Goal: Task Accomplishment & Management: Manage account settings

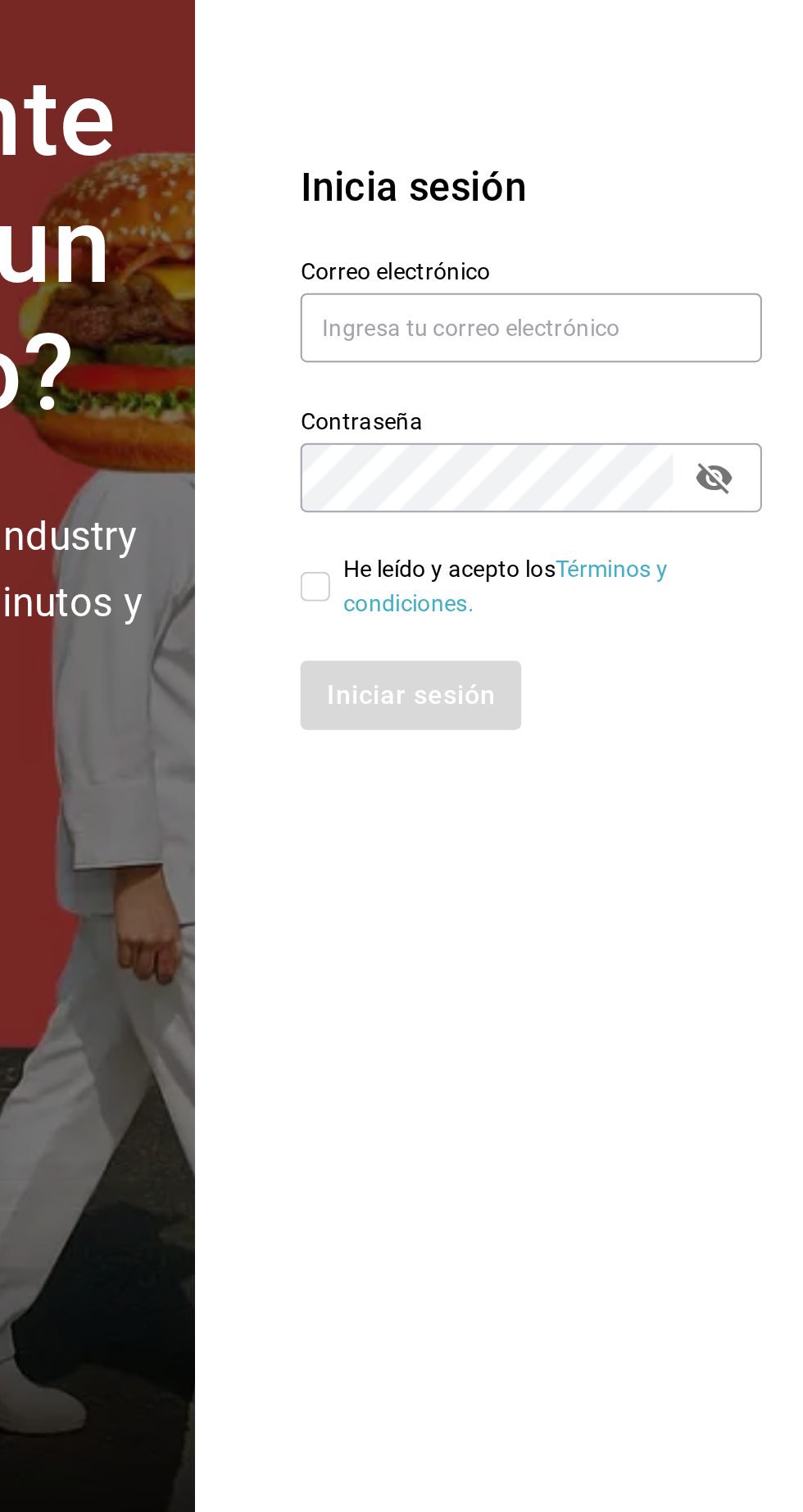
scroll to position [3, 0]
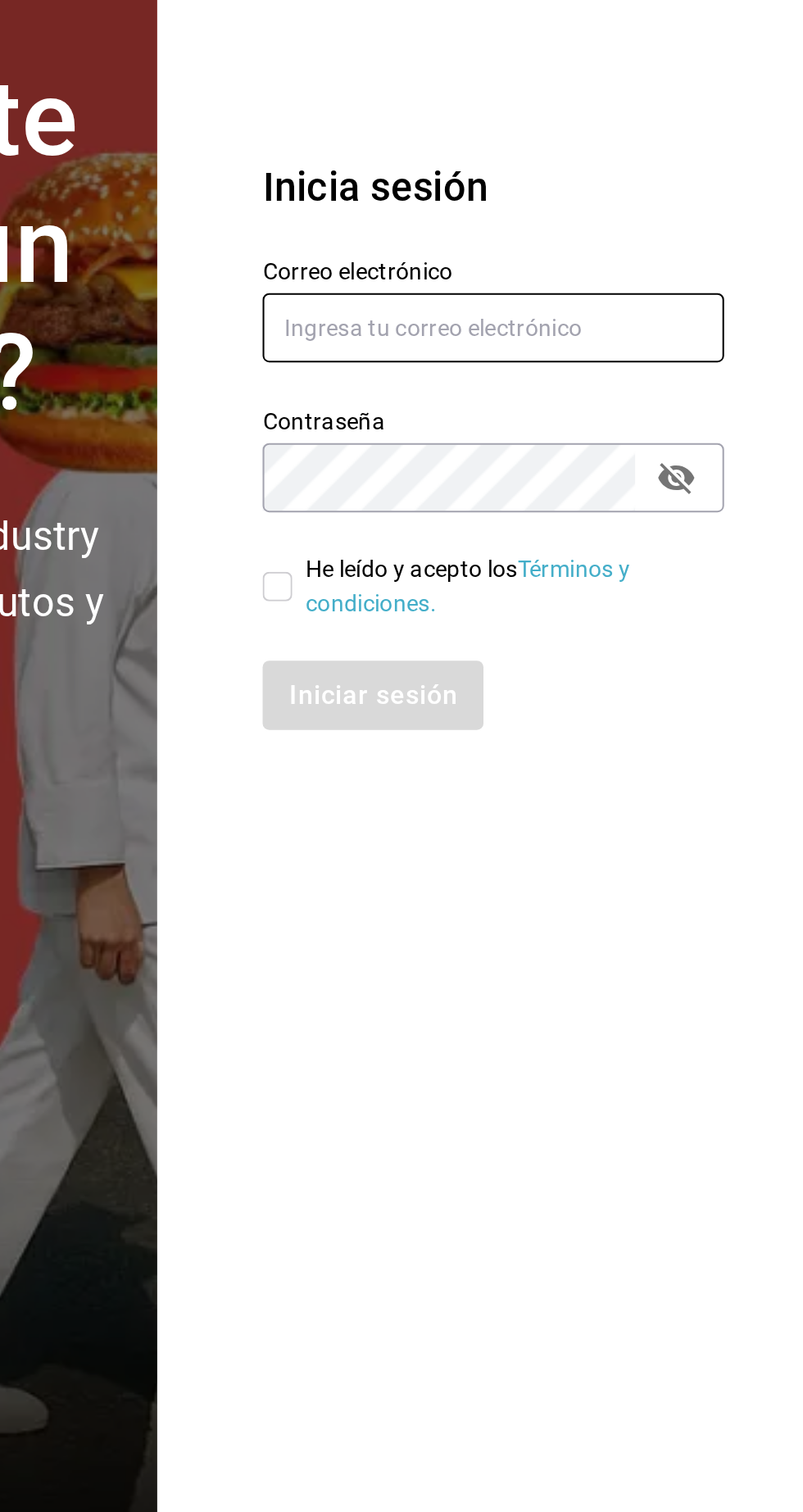
click at [591, 715] on input "text" at bounding box center [649, 697] width 229 height 34
type input "nolita@multiuser.com"
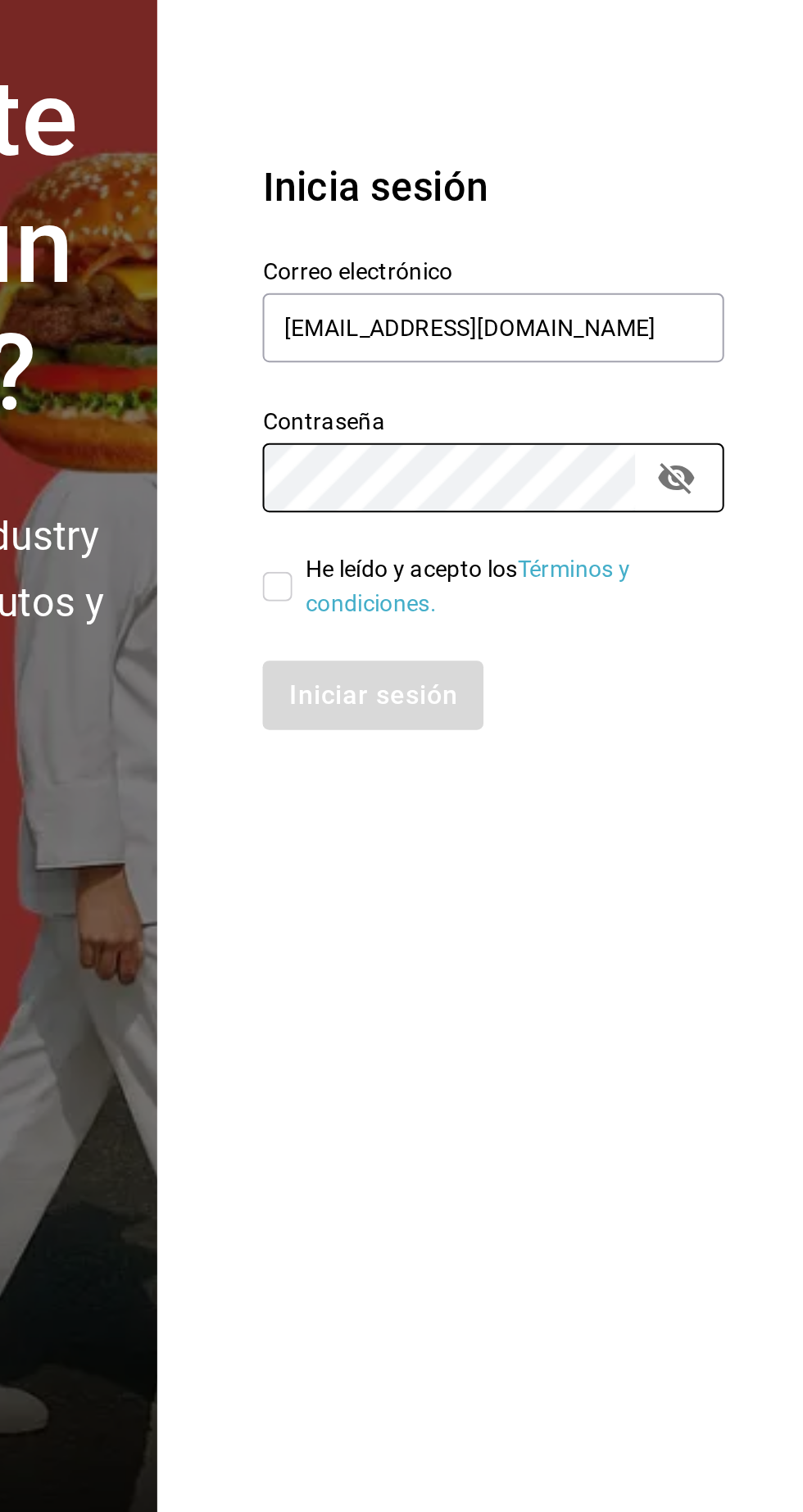
click at [535, 834] on input "He leído y acepto los Términos y condiciones." at bounding box center [542, 827] width 15 height 15
checkbox input "true"
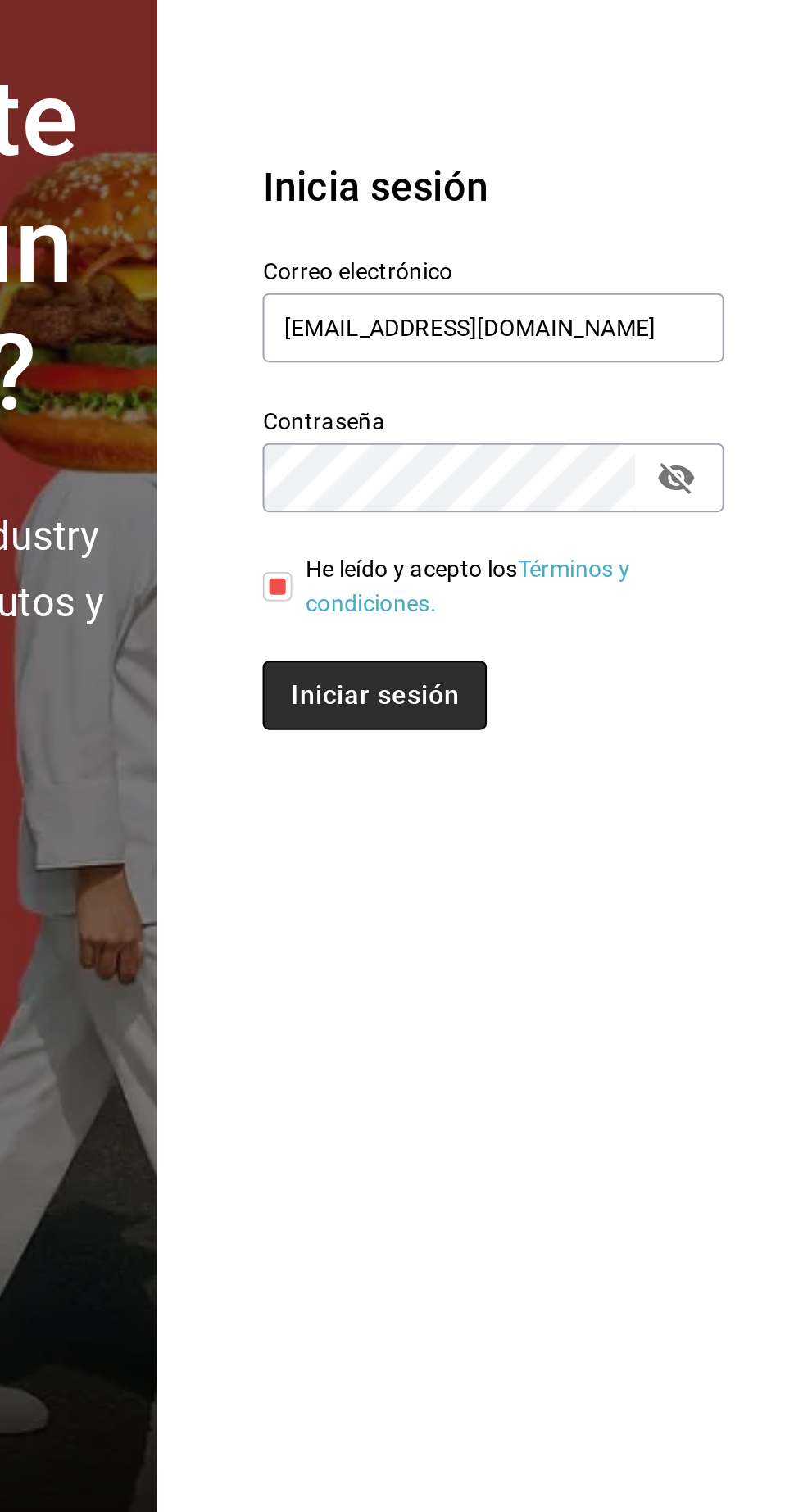
click at [559, 898] on button "Iniciar sesión" at bounding box center [590, 880] width 112 height 34
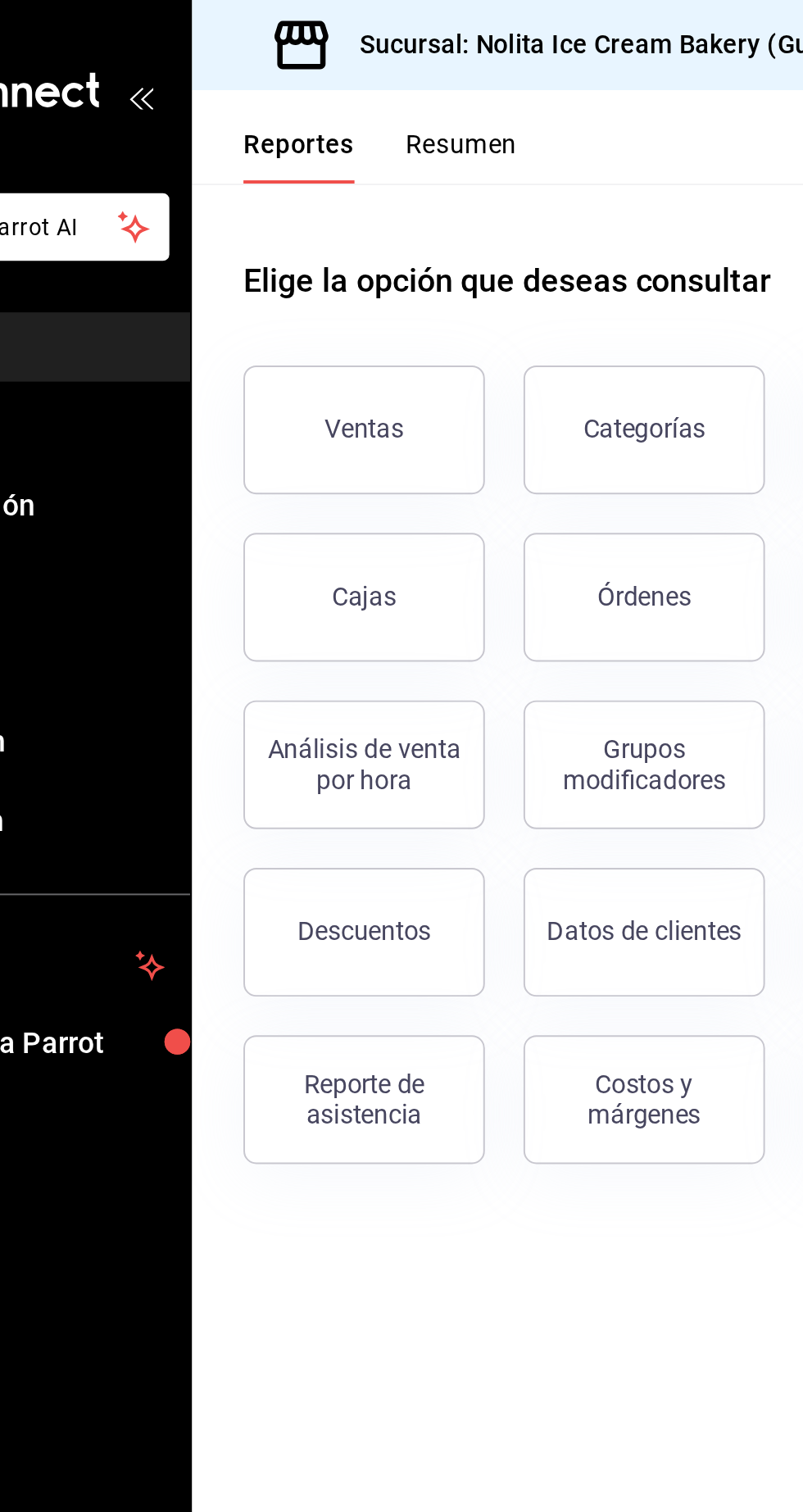
click at [342, 76] on button "Resumen" at bounding box center [350, 79] width 57 height 28
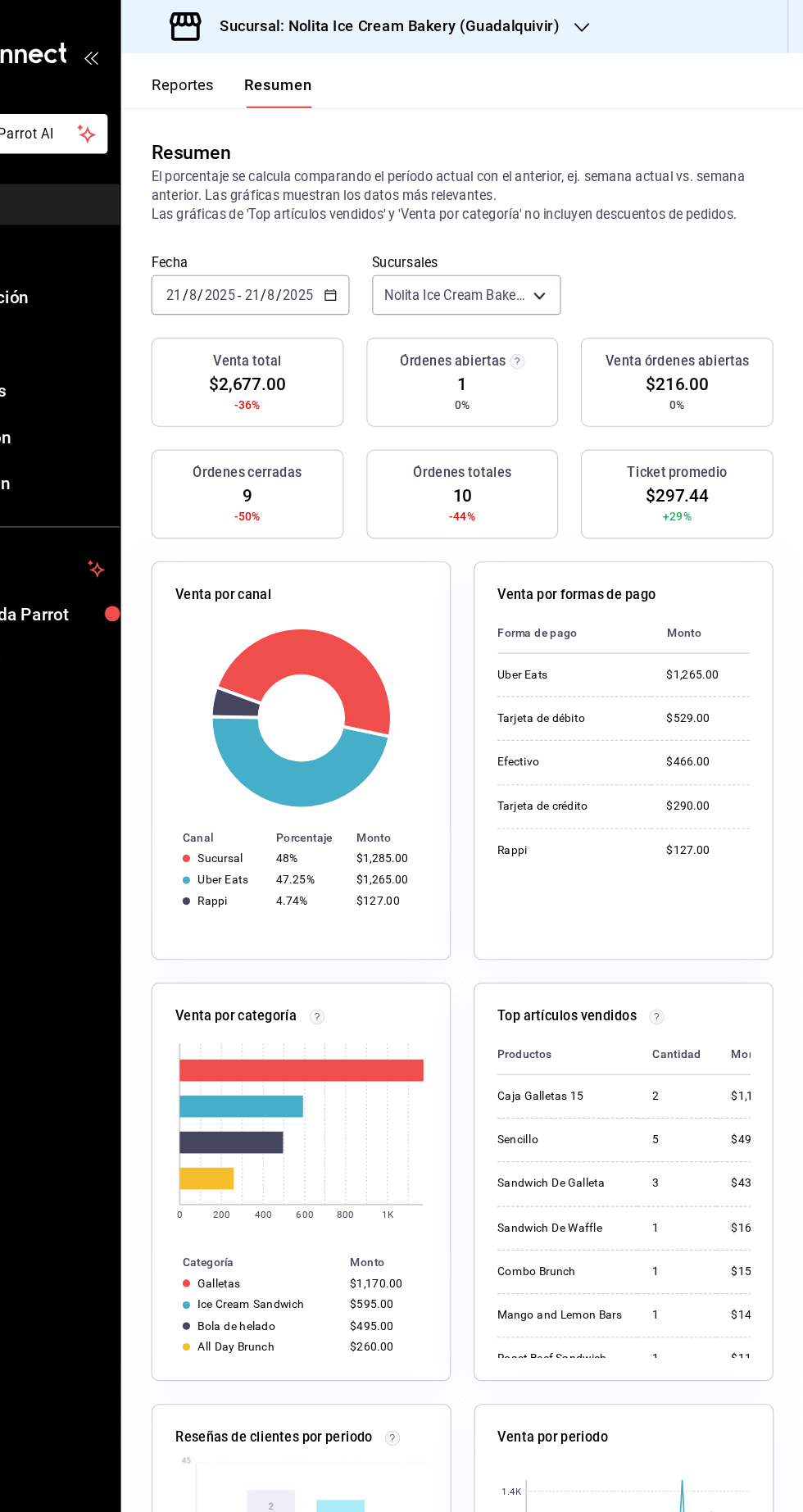
click at [355, 27] on h3 "Sucursal: Nolita Ice Cream Bakery (Guadalquivir)" at bounding box center [438, 22] width 307 height 20
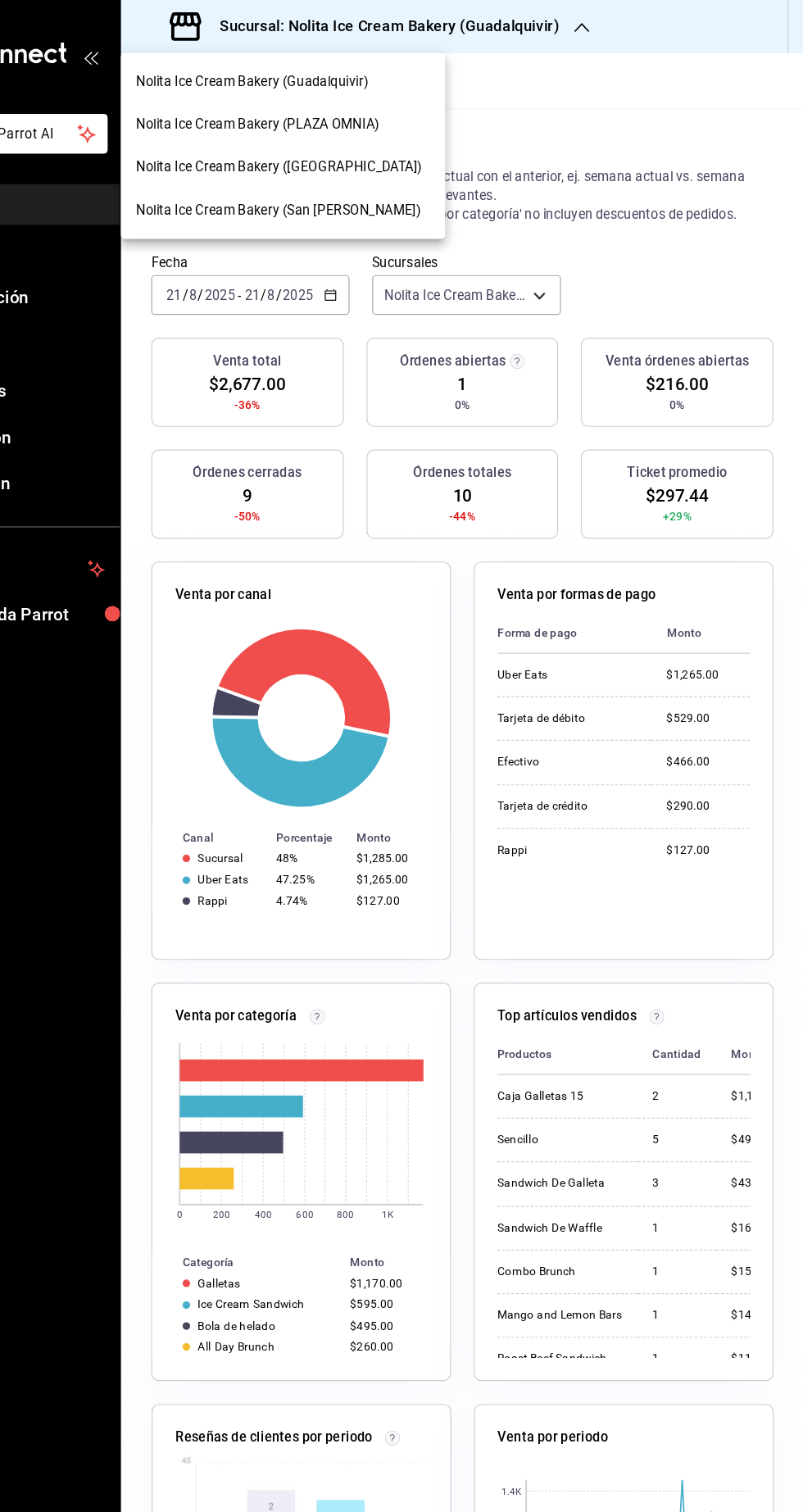
click at [293, 109] on span "Nolita Ice Cream Bakery (PLAZA OMNIA)" at bounding box center [332, 107] width 211 height 17
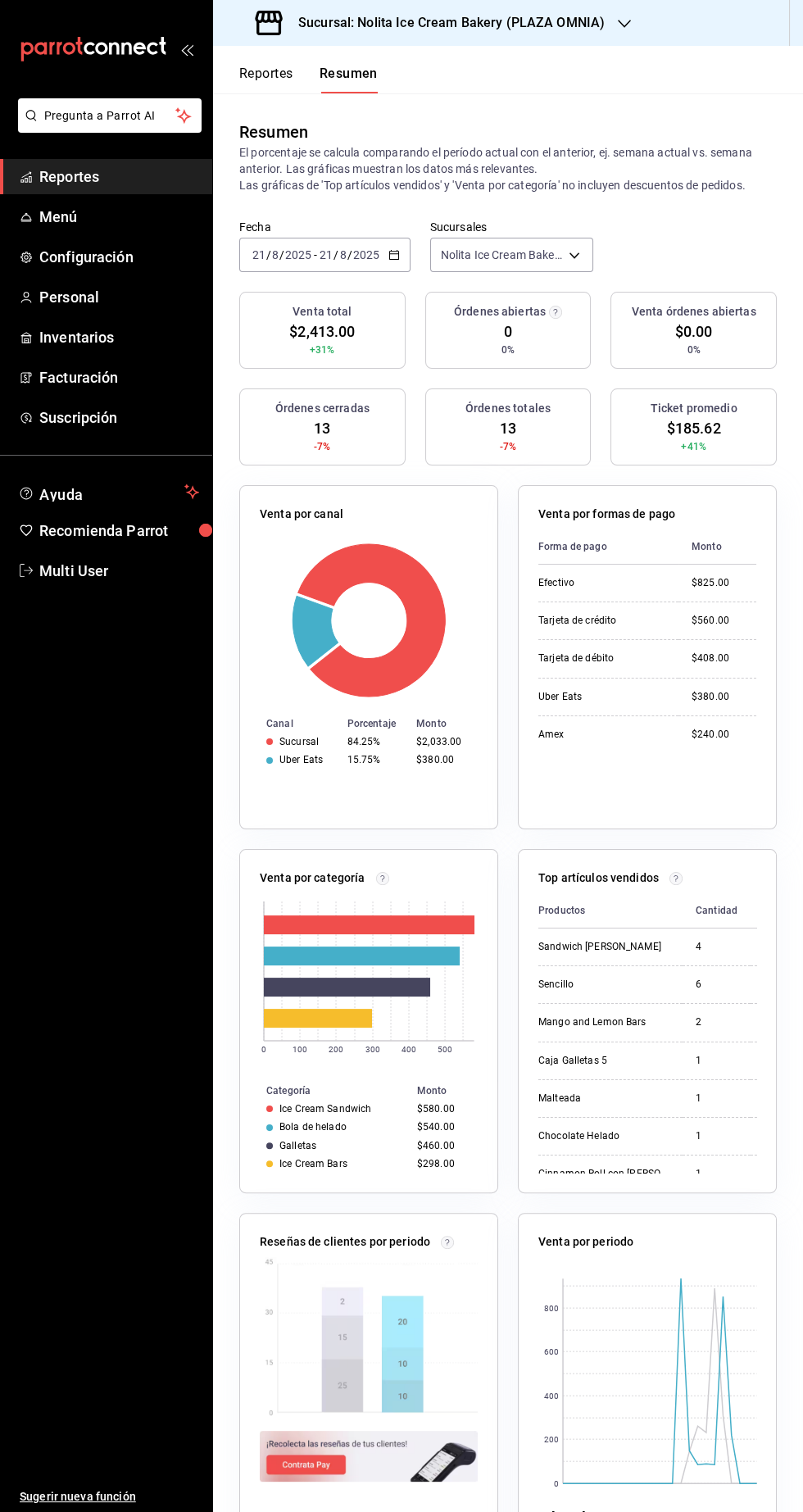
click at [336, 25] on h3 "Sucursal: Nolita Ice Cream Bakery (PLAZA OMNIA)" at bounding box center [445, 22] width 320 height 20
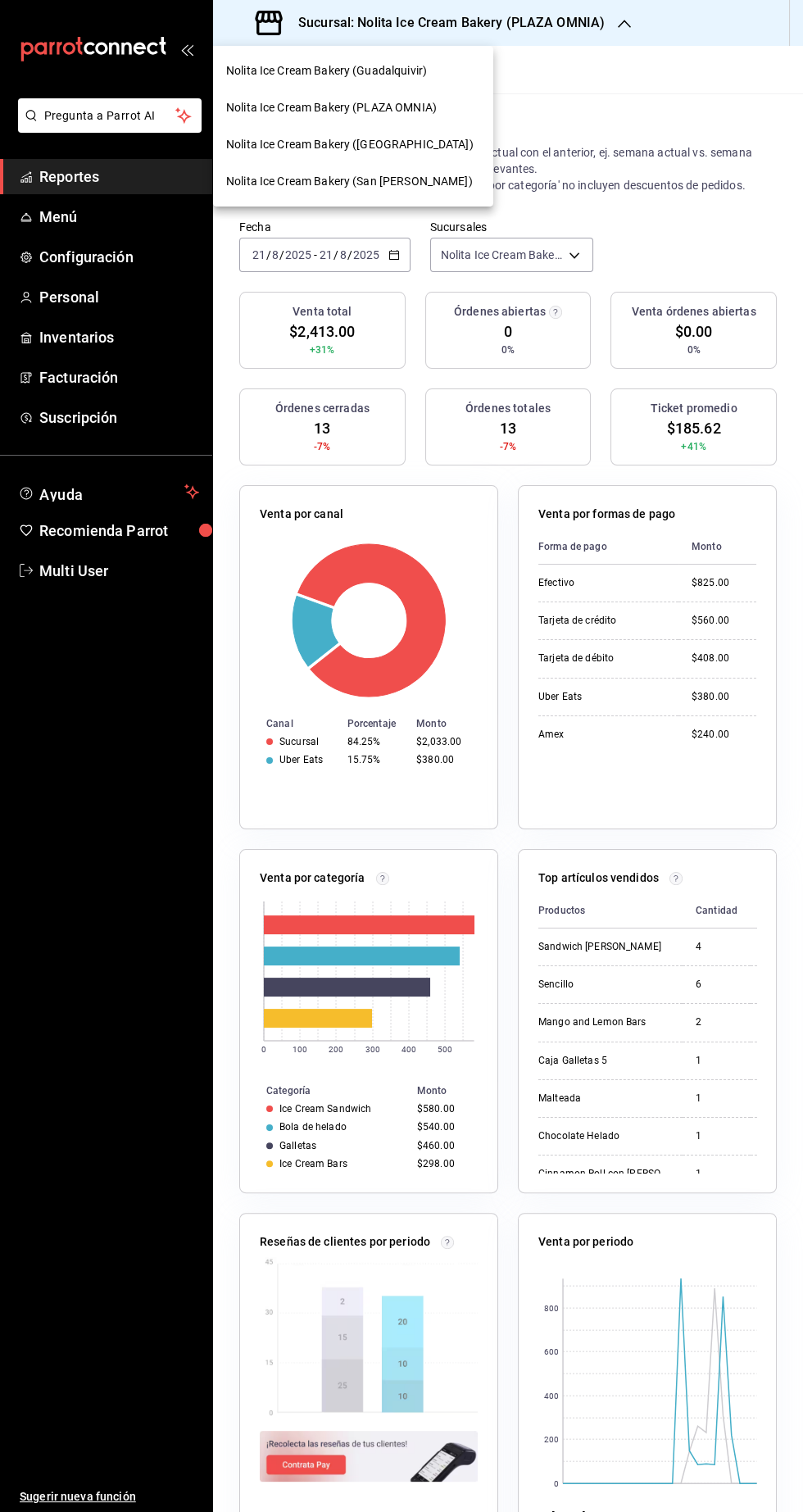
click at [295, 144] on span "Nolita Ice Cream Bakery ([GEOGRAPHIC_DATA])" at bounding box center [350, 144] width 247 height 17
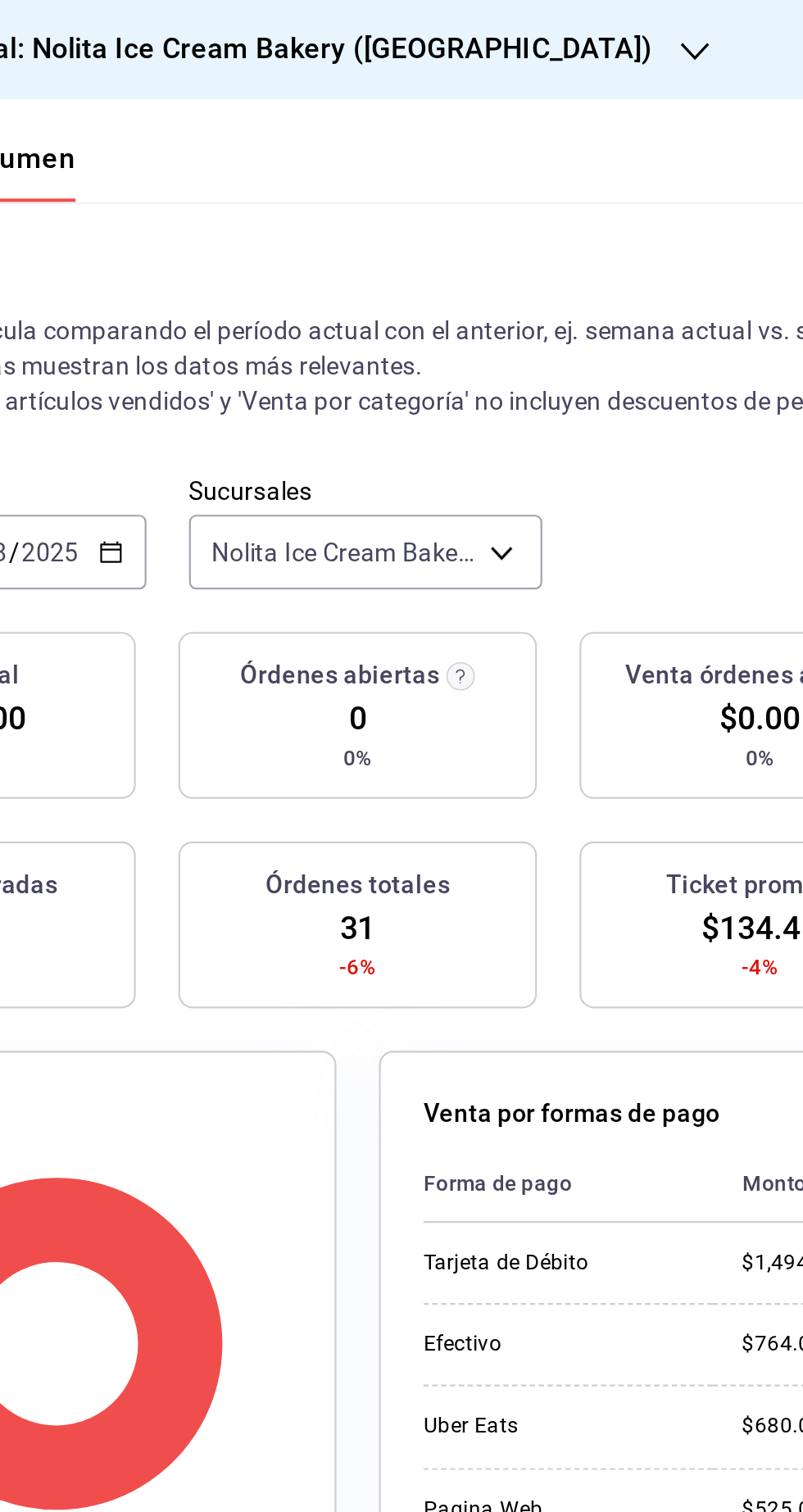
click at [431, 26] on h3 "Sucursal: Nolita Ice Cream Bakery ([GEOGRAPHIC_DATA])" at bounding box center [464, 22] width 359 height 20
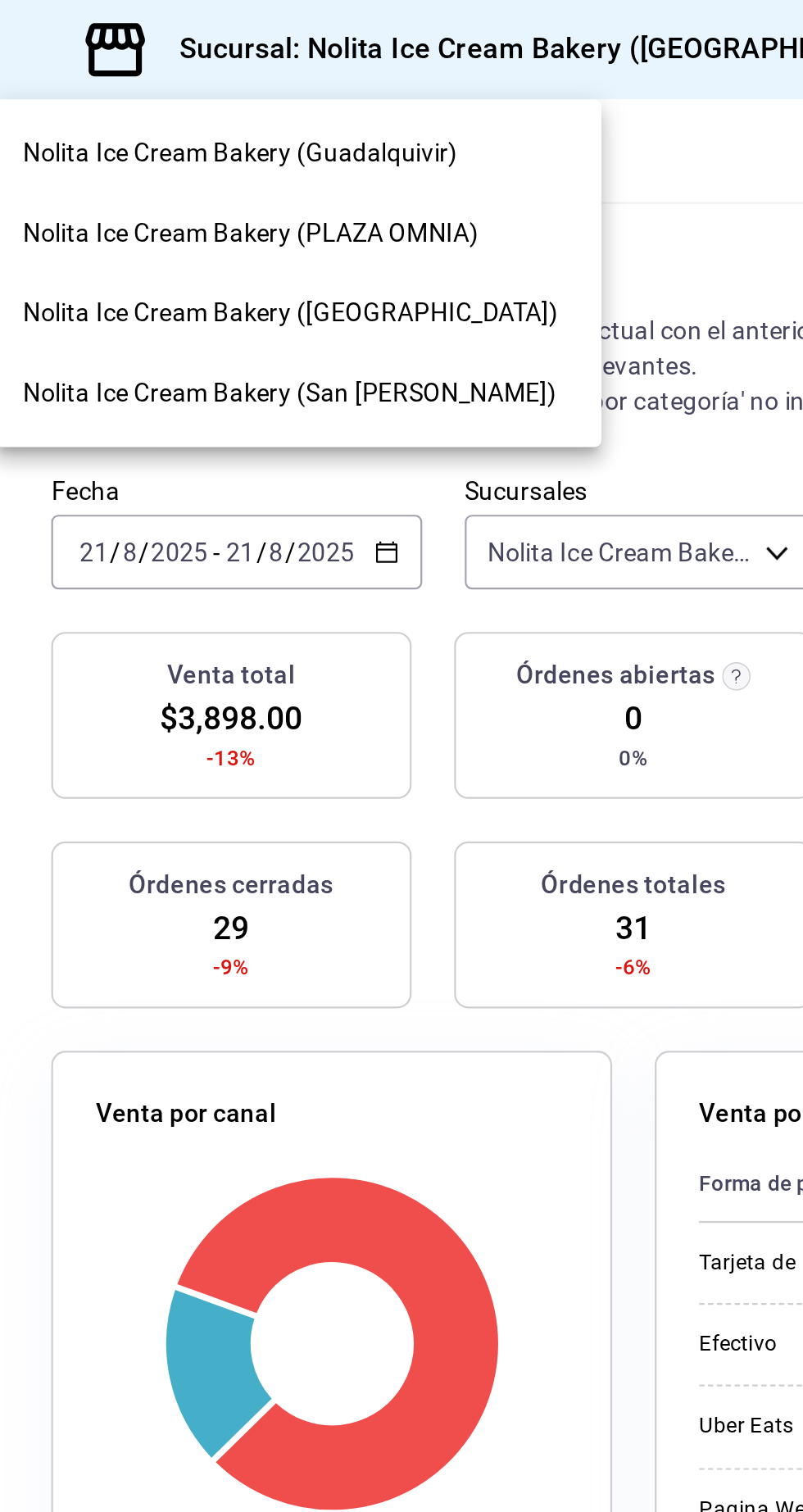
click at [355, 180] on span "Nolita Ice Cream Bakery (San [PERSON_NAME])" at bounding box center [350, 181] width 247 height 17
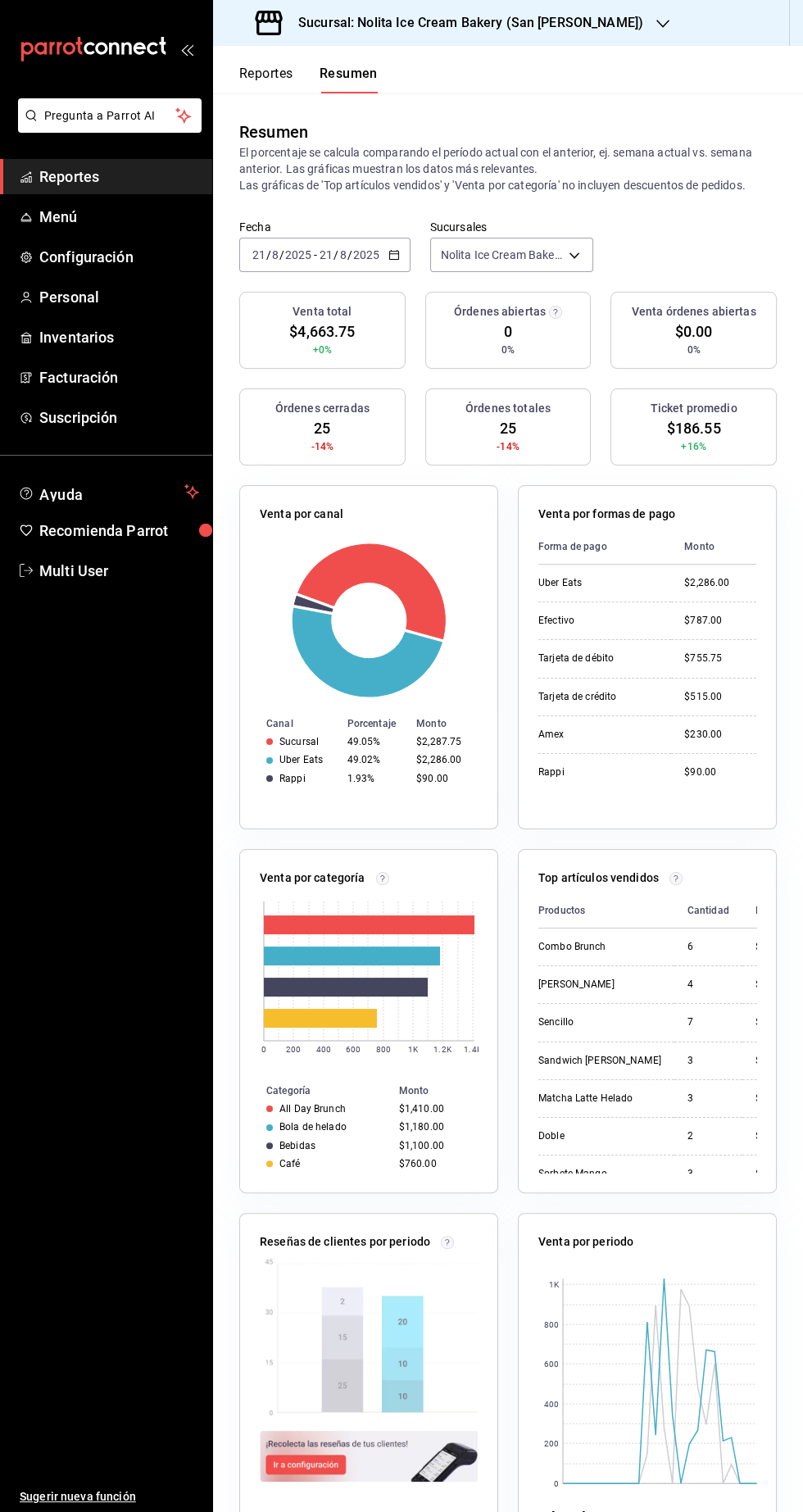
click at [297, 254] on input "2025" at bounding box center [298, 254] width 28 height 13
click at [78, 728] on ul "Sugerir nueva función" at bounding box center [106, 1051] width 213 height 925
click at [342, 254] on input "8" at bounding box center [343, 254] width 8 height 13
click at [283, 490] on span "Rango de fechas" at bounding box center [317, 488] width 127 height 17
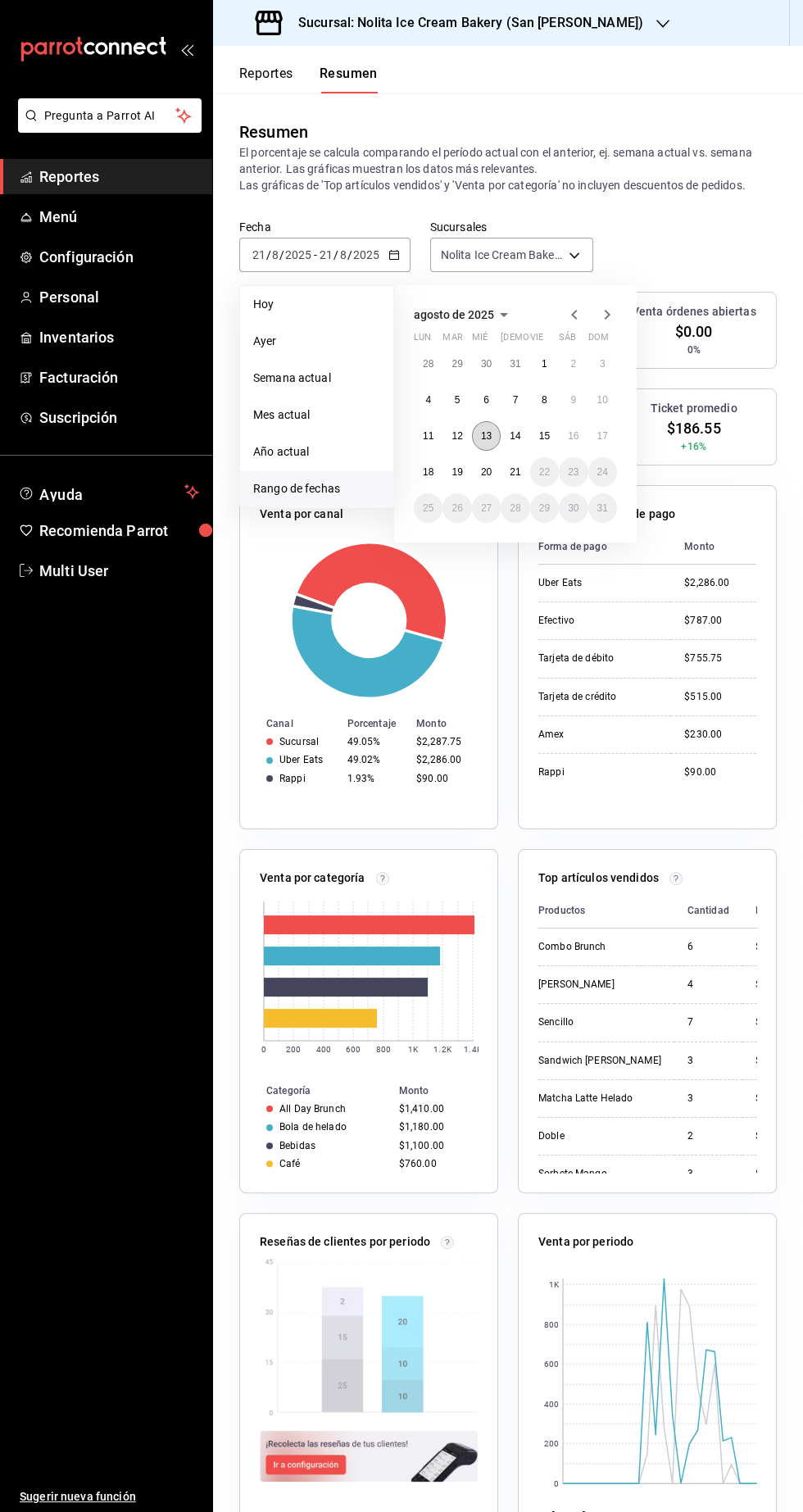
click at [486, 435] on abbr "13" at bounding box center [486, 435] width 10 height 11
click at [520, 431] on abbr "14" at bounding box center [515, 435] width 10 height 11
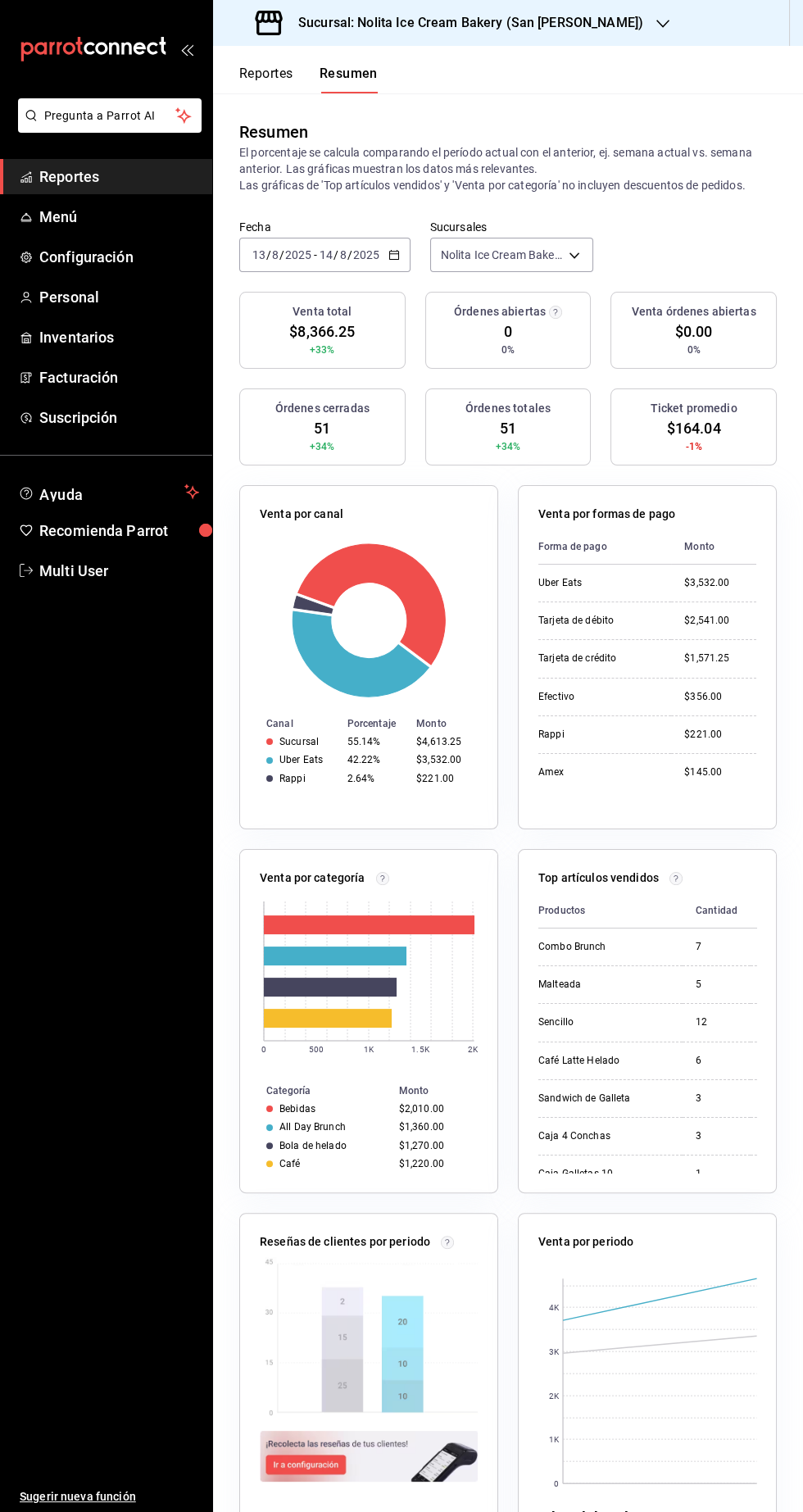
click at [298, 254] on input "2025" at bounding box center [298, 254] width 28 height 13
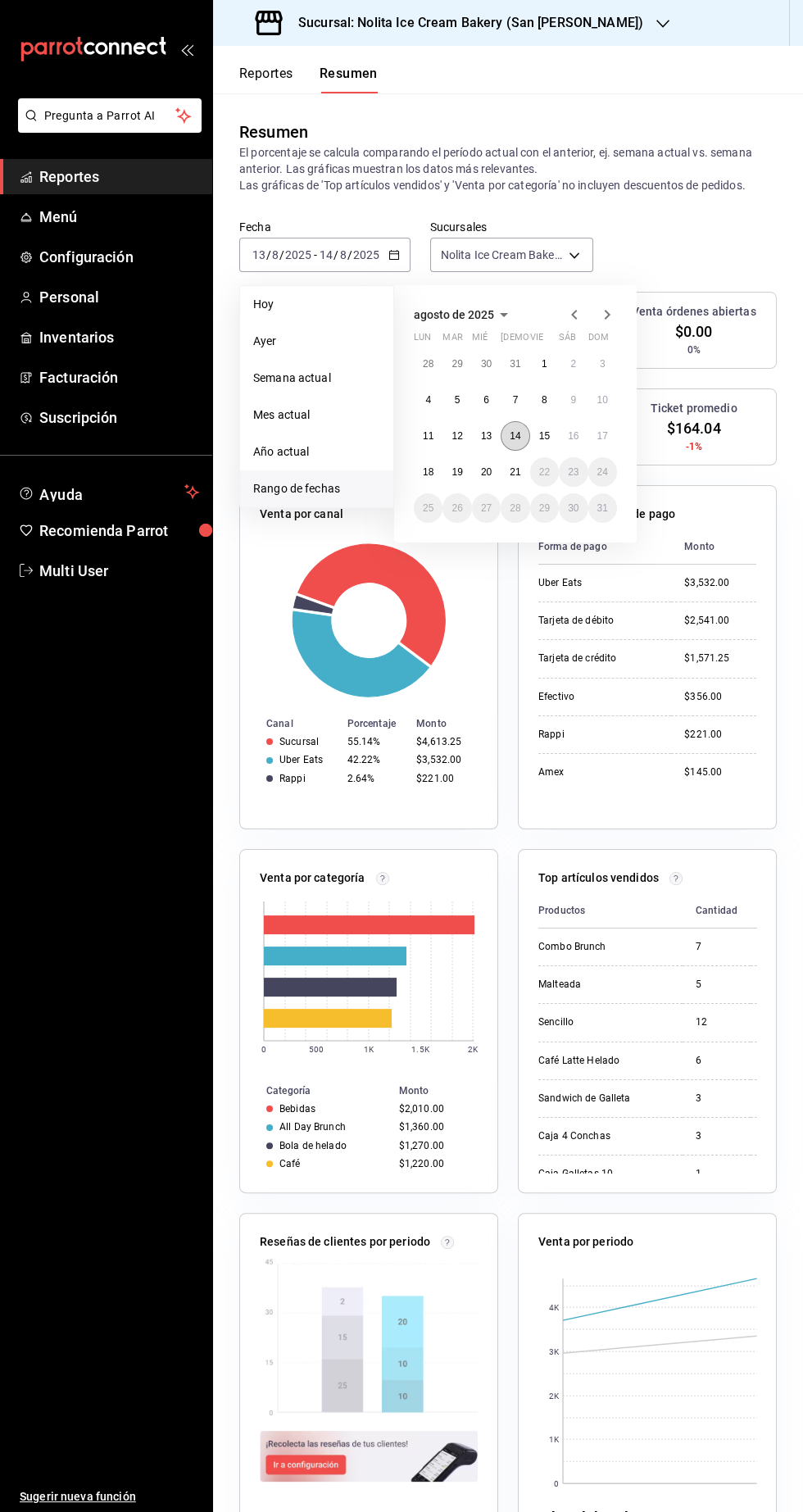
click at [515, 437] on abbr "14" at bounding box center [515, 435] width 10 height 11
click at [515, 435] on abbr "14" at bounding box center [515, 435] width 10 height 11
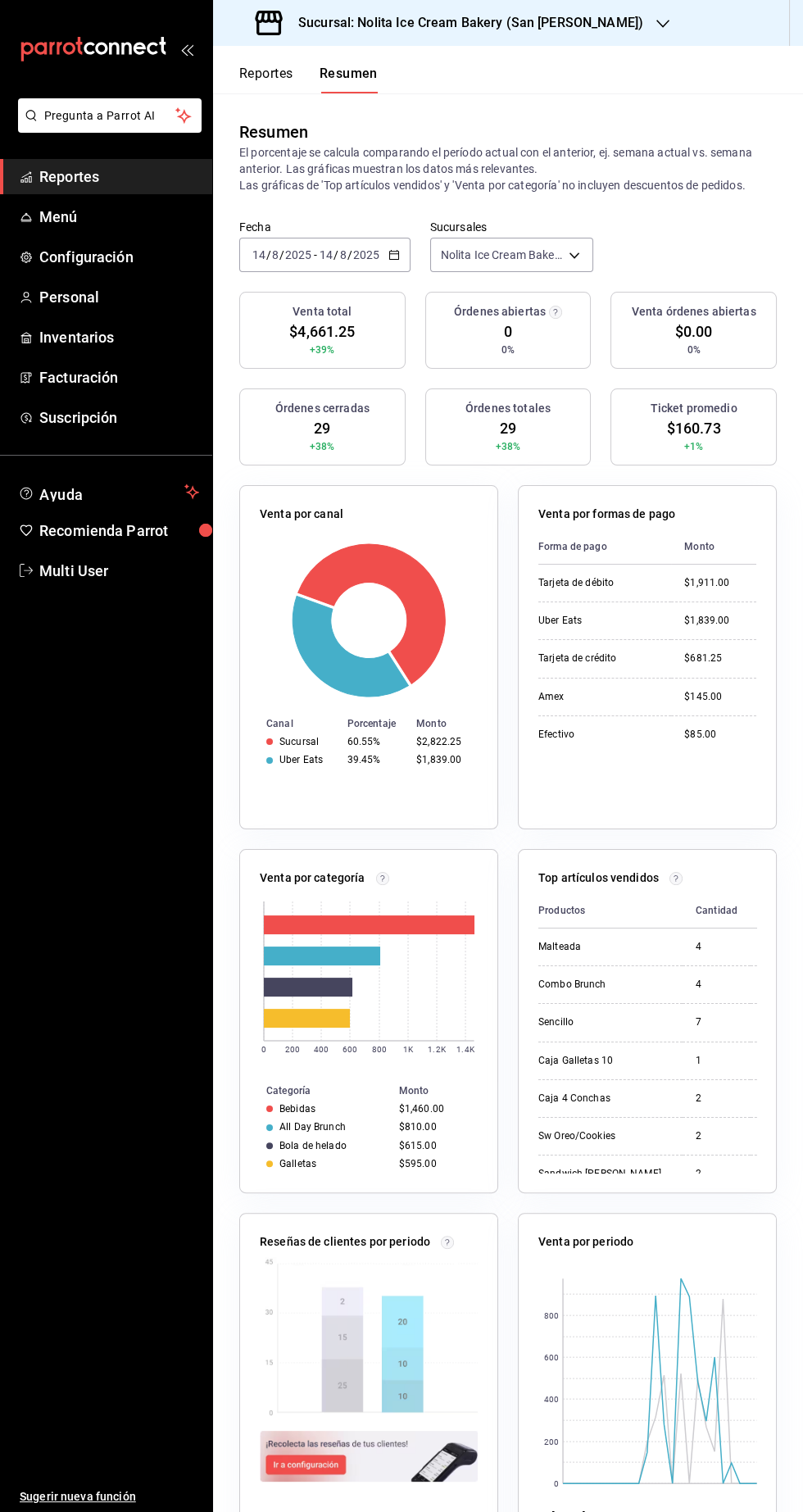
click at [686, 114] on div "Resumen El porcentaje se calcula comparando el período actual con el anterior, …" at bounding box center [508, 156] width 590 height 126
click at [552, 255] on body "Pregunta a Parrot AI Reportes Menú Configuración Personal Inventarios Facturaci…" at bounding box center [401, 756] width 803 height 1512
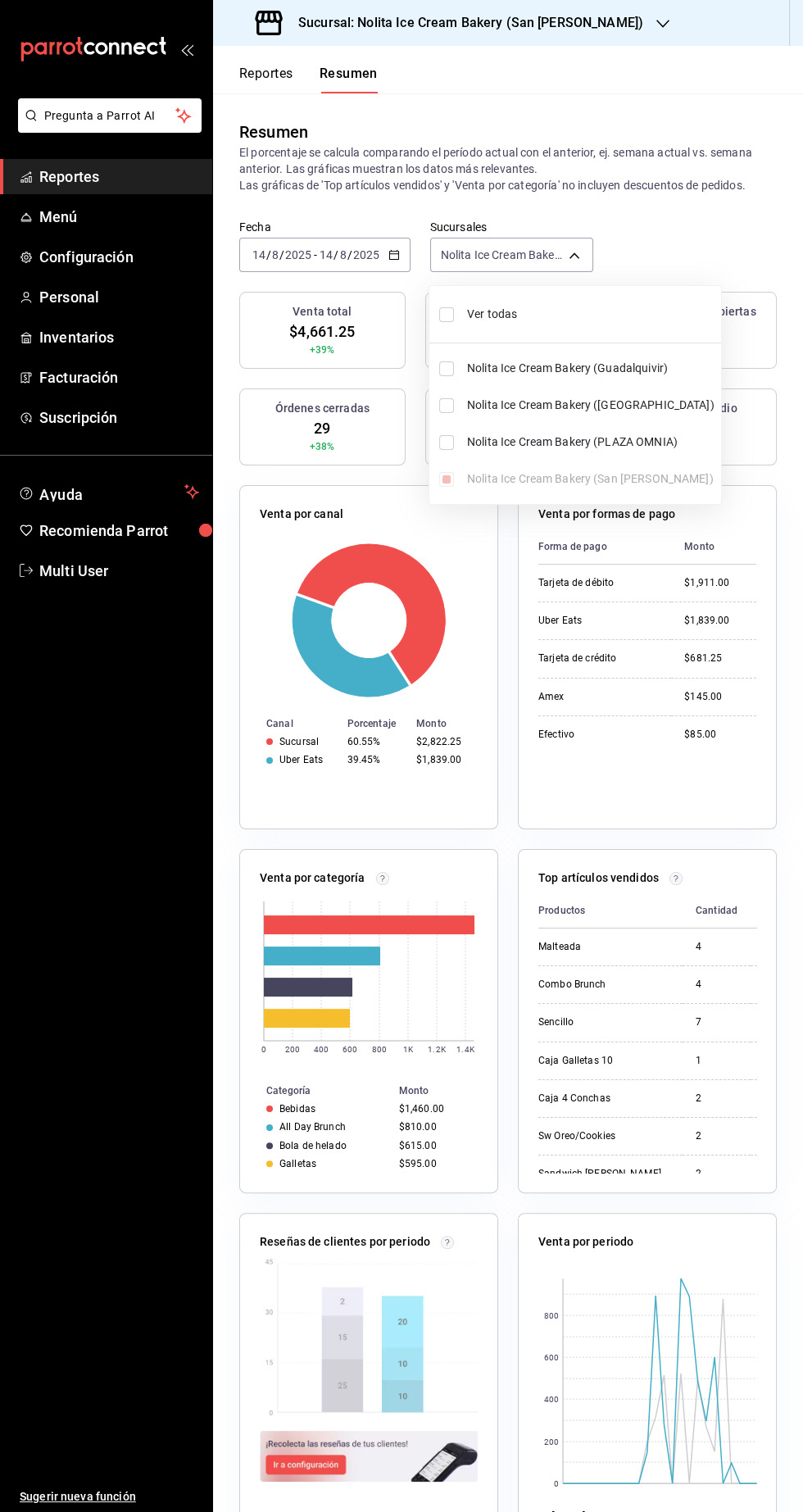
click at [550, 320] on span "Ver todas" at bounding box center [590, 314] width 247 height 17
type input "[object Object],[object Object],[object Object],[object Object]"
checkbox input "true"
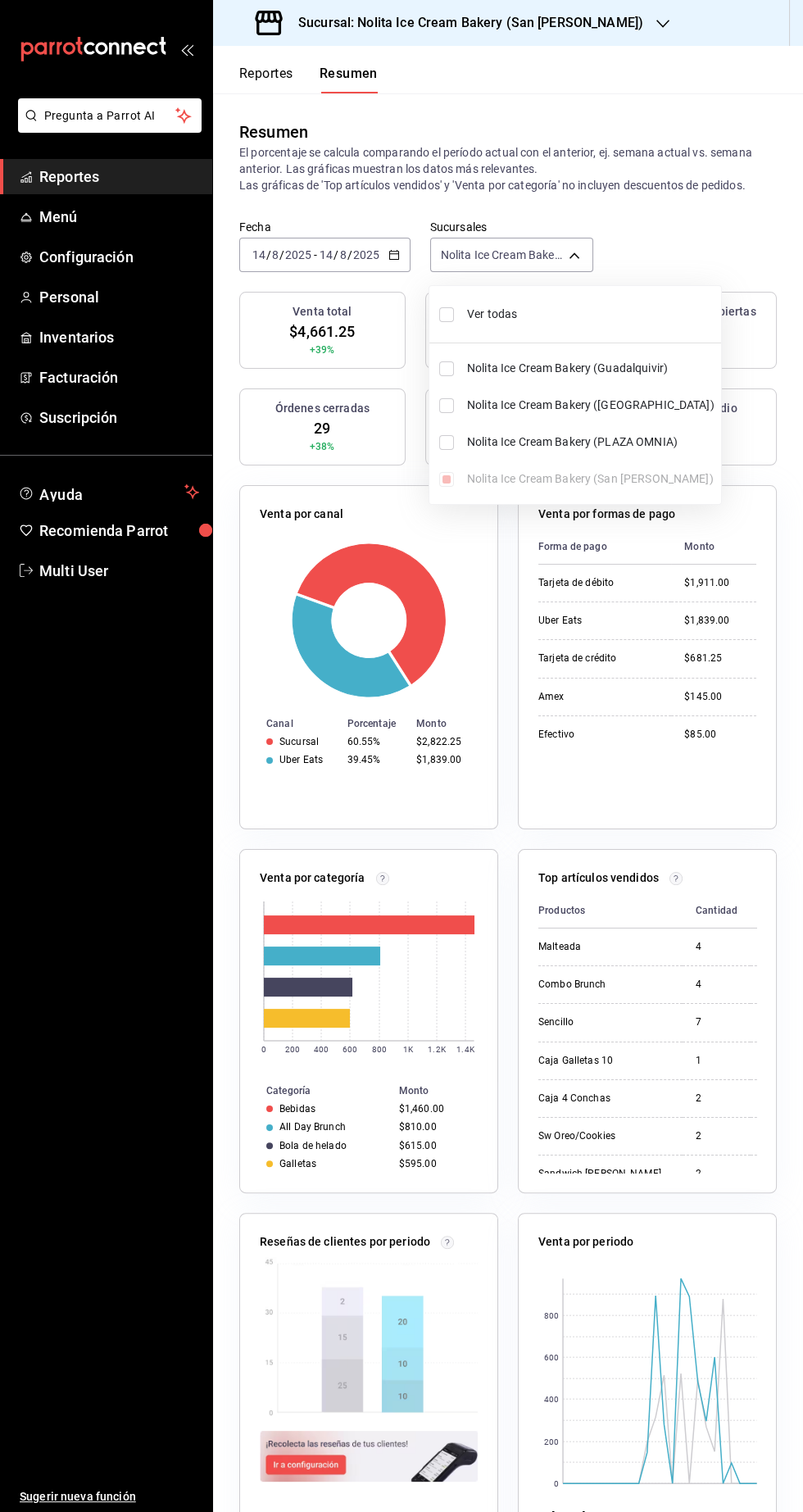
checkbox input "true"
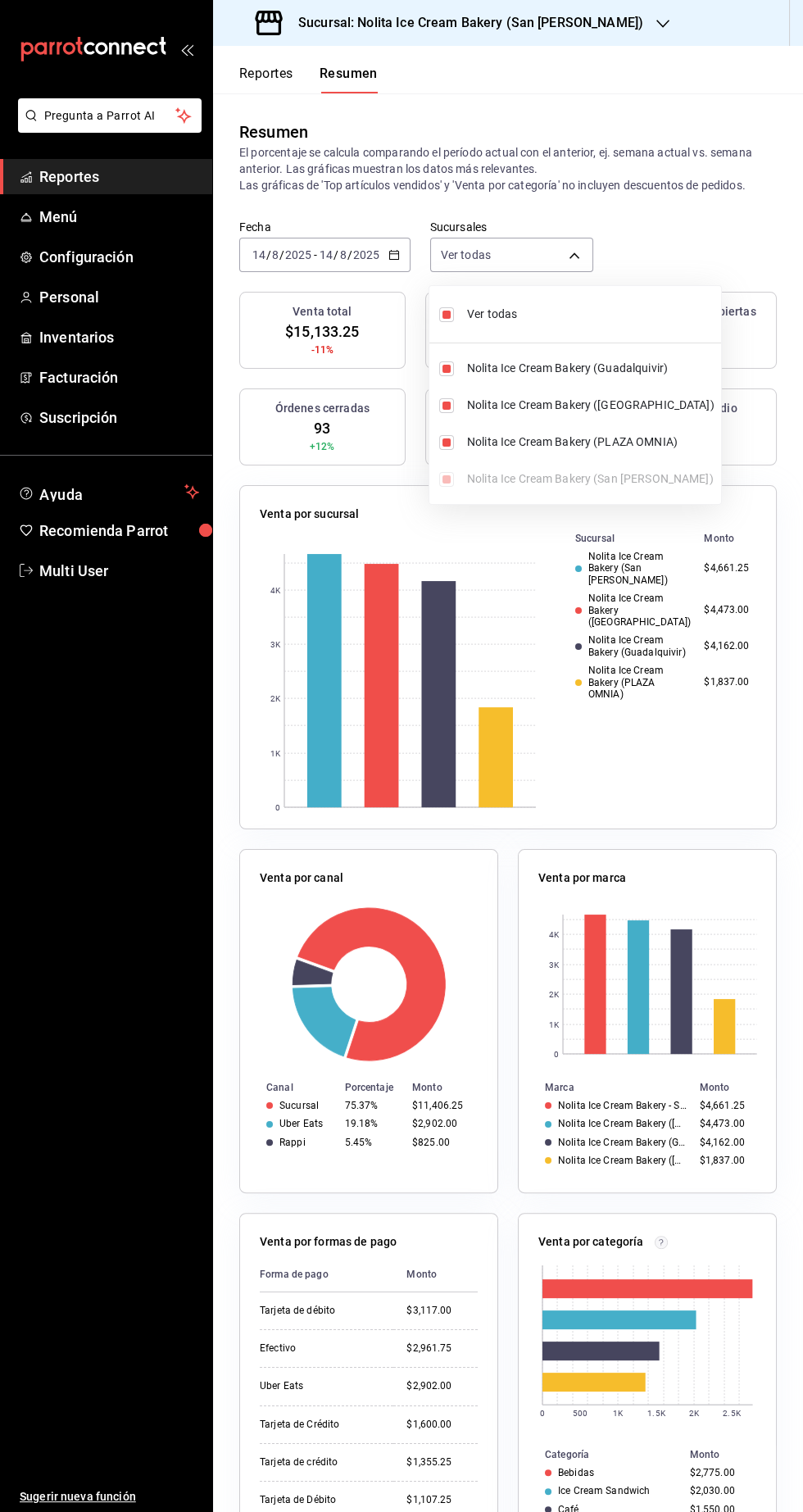
click at [676, 186] on div at bounding box center [401, 756] width 803 height 1512
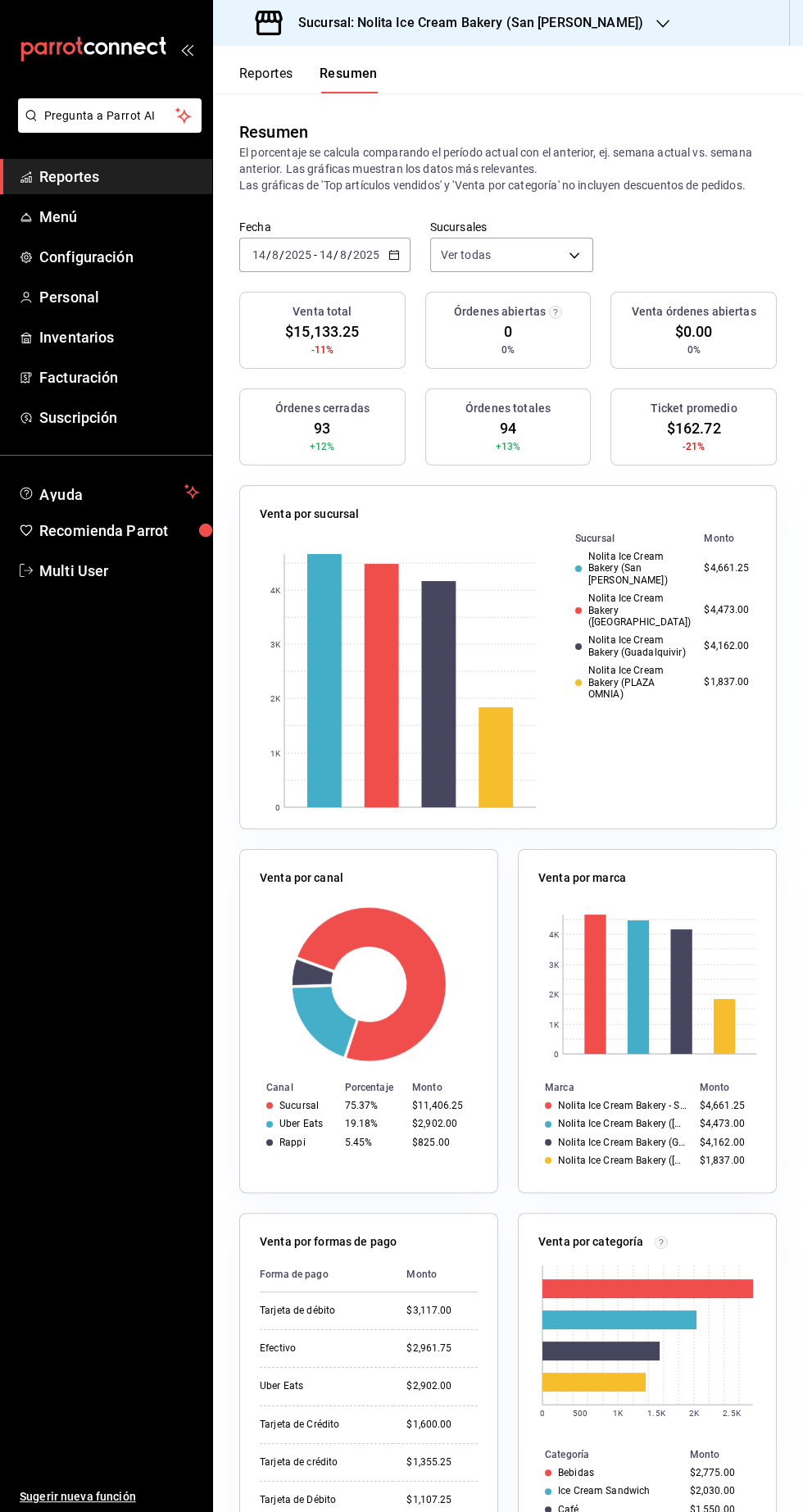
click at [342, 254] on input "8" at bounding box center [343, 254] width 8 height 13
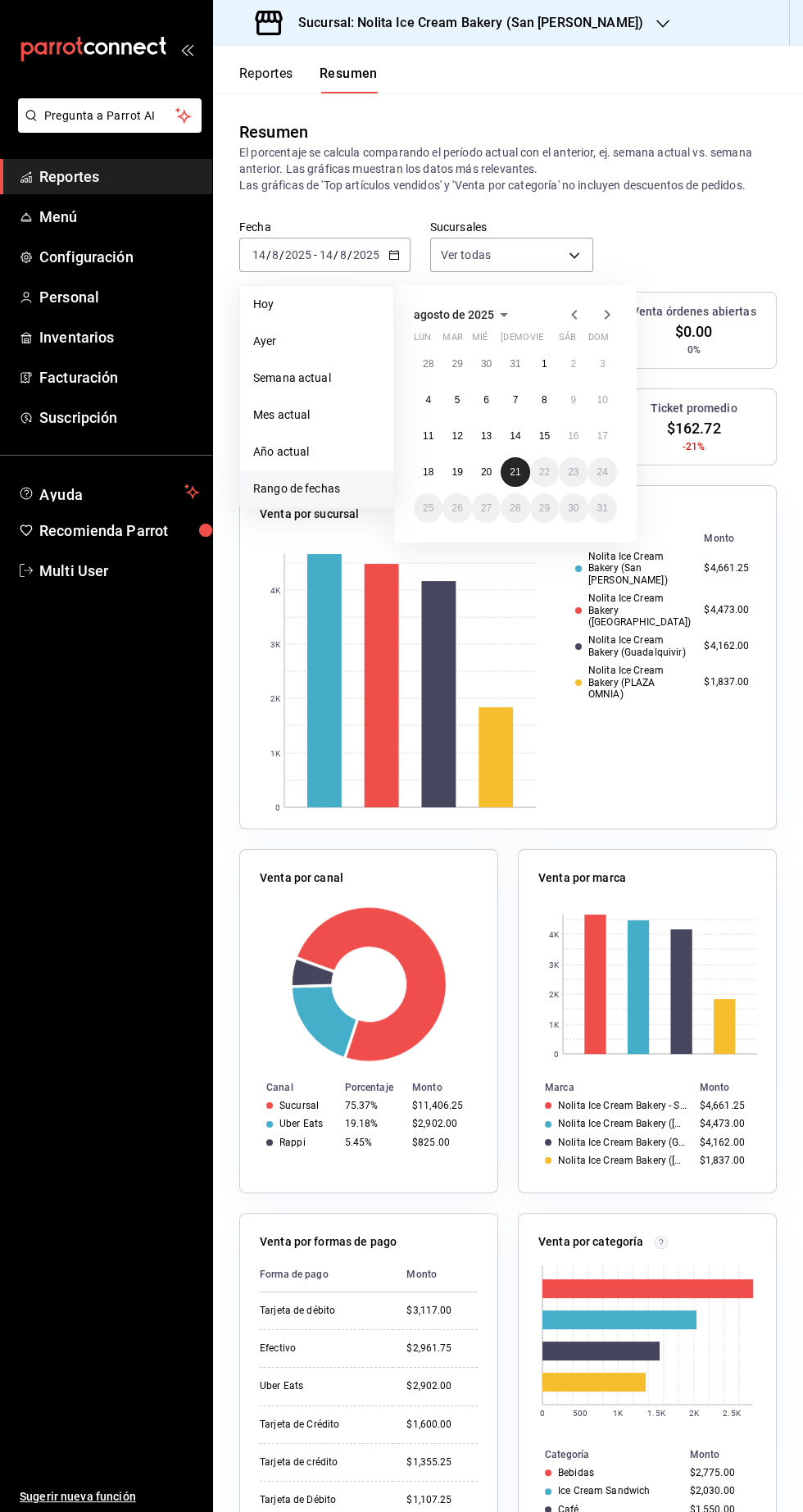
click at [515, 471] on abbr "21" at bounding box center [515, 472] width 10 height 11
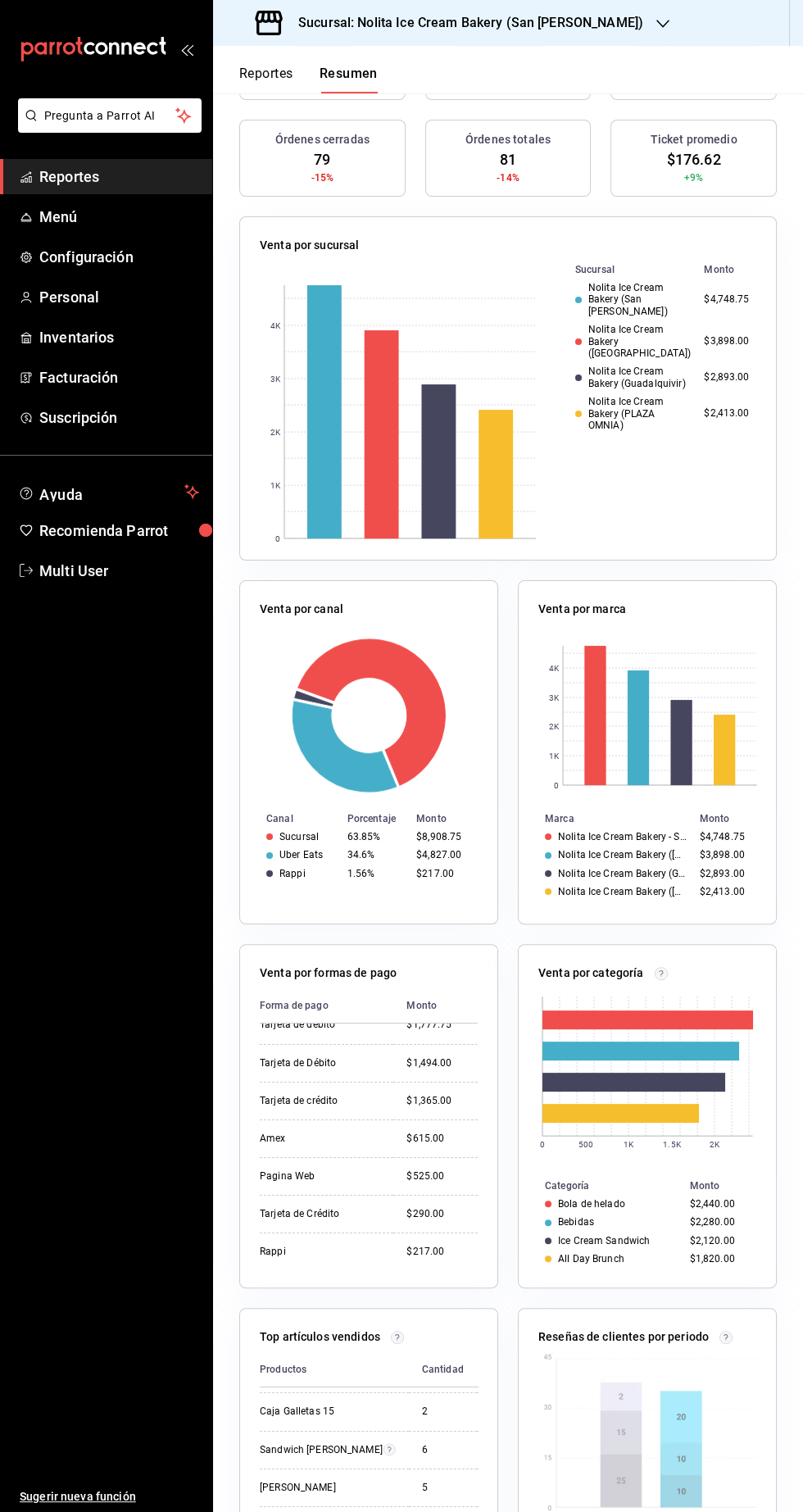
scroll to position [245, 0]
